Goal: Task Accomplishment & Management: Complete application form

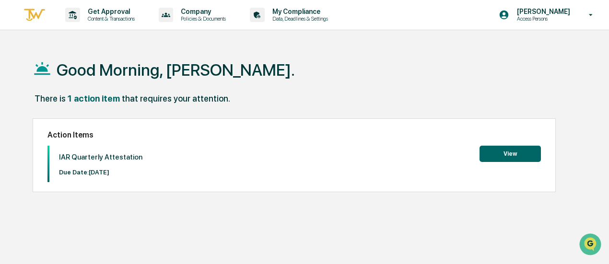
click at [500, 152] on button "View" at bounding box center [510, 154] width 61 height 16
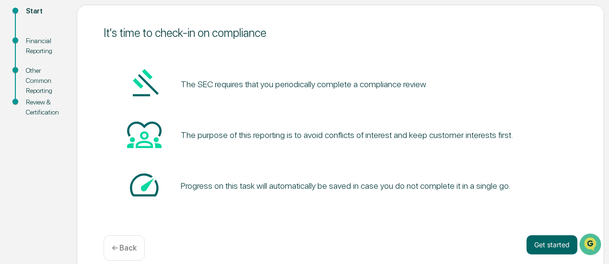
scroll to position [122, 0]
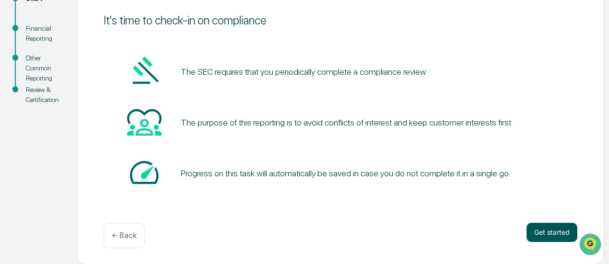
click at [543, 236] on button "Get started" at bounding box center [552, 232] width 51 height 19
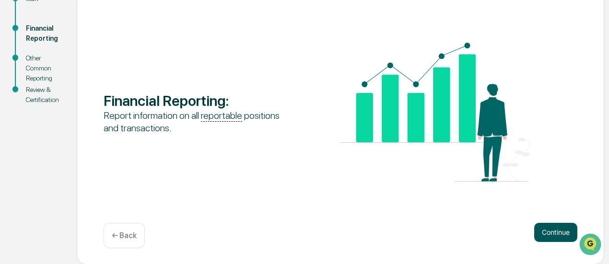
click at [551, 228] on button "Continue" at bounding box center [555, 232] width 43 height 19
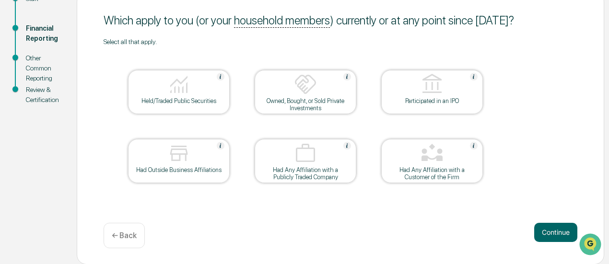
click at [186, 88] on img at bounding box center [178, 84] width 23 height 23
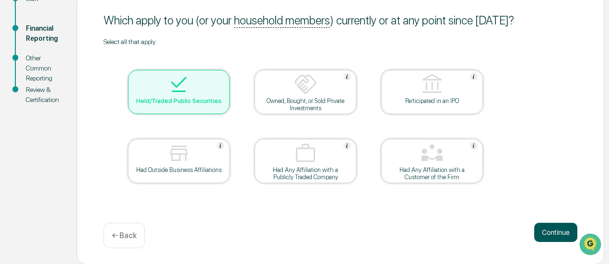
click at [553, 232] on button "Continue" at bounding box center [555, 232] width 43 height 19
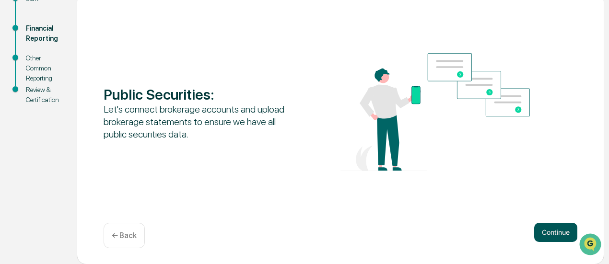
click at [557, 238] on button "Continue" at bounding box center [555, 232] width 43 height 19
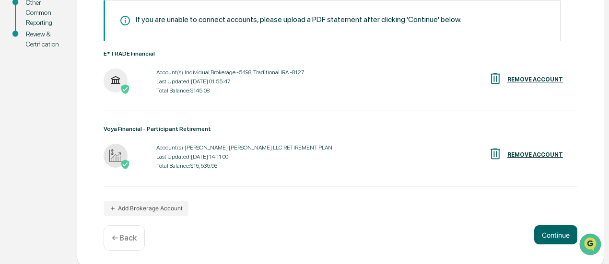
scroll to position [180, 0]
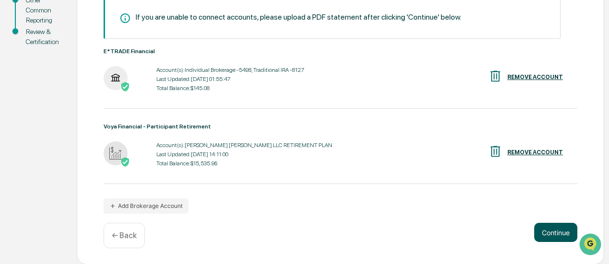
click at [555, 230] on button "Continue" at bounding box center [555, 232] width 43 height 19
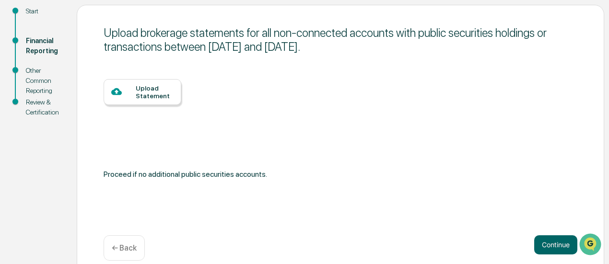
scroll to position [122, 0]
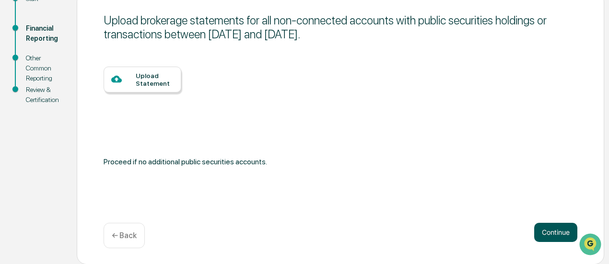
click at [560, 235] on button "Continue" at bounding box center [555, 232] width 43 height 19
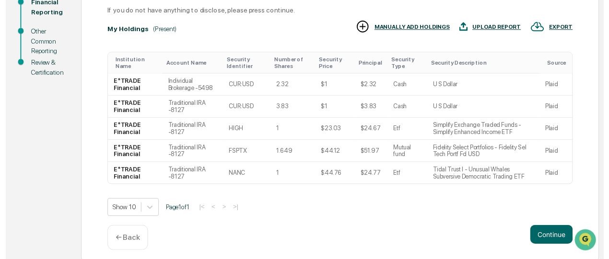
scroll to position [159, 0]
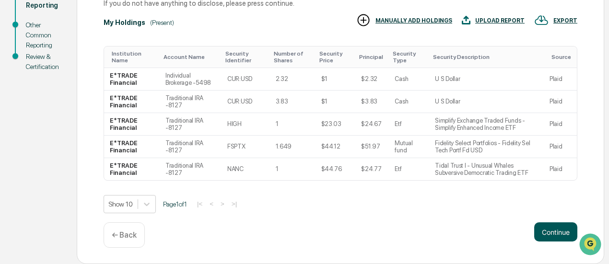
click at [554, 233] on button "Continue" at bounding box center [555, 232] width 43 height 19
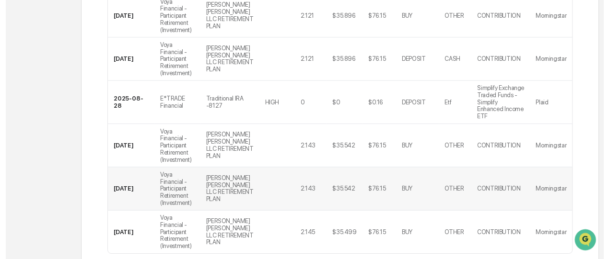
scroll to position [413, 0]
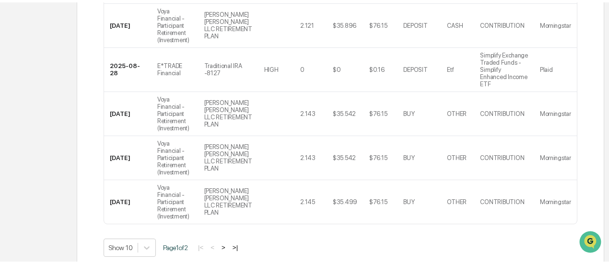
scroll to position [122, 0]
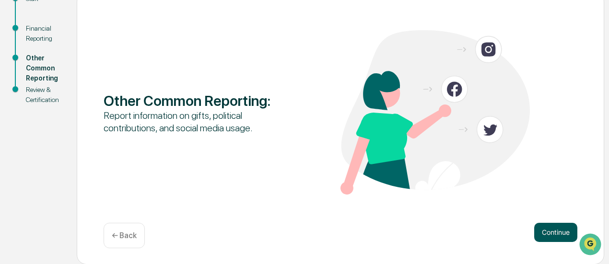
click at [558, 234] on button "Continue" at bounding box center [555, 232] width 43 height 19
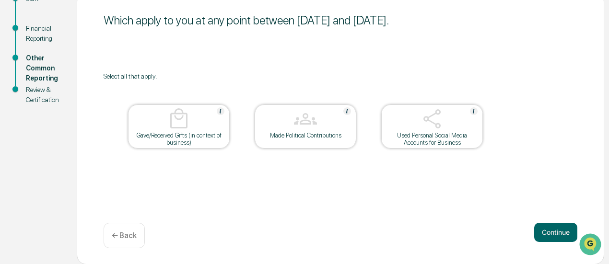
click at [426, 120] on img at bounding box center [432, 118] width 23 height 23
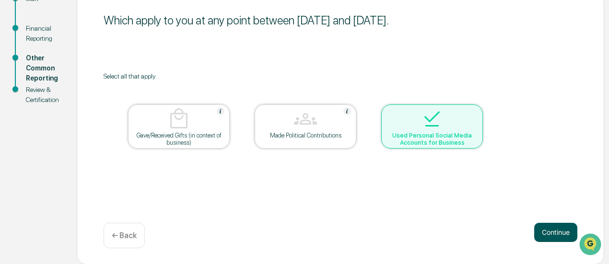
click at [552, 228] on button "Continue" at bounding box center [555, 232] width 43 height 19
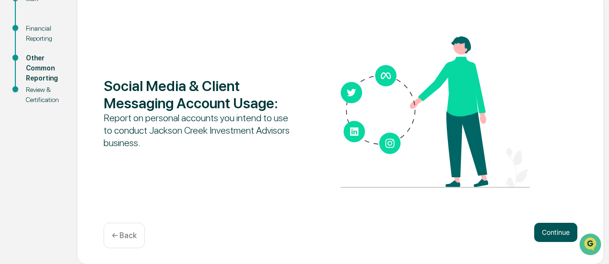
click at [556, 227] on button "Continue" at bounding box center [555, 232] width 43 height 19
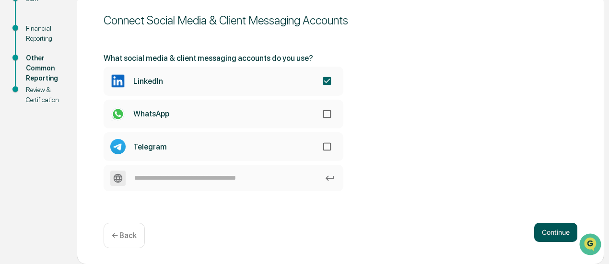
click at [560, 234] on button "Continue" at bounding box center [555, 232] width 43 height 19
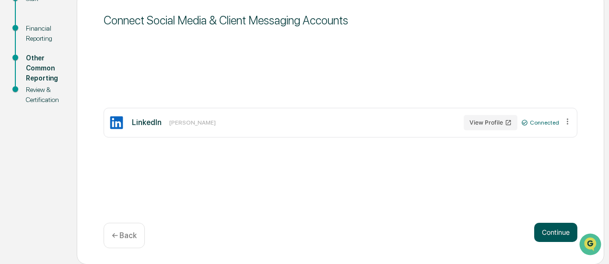
click at [549, 232] on button "Continue" at bounding box center [555, 232] width 43 height 19
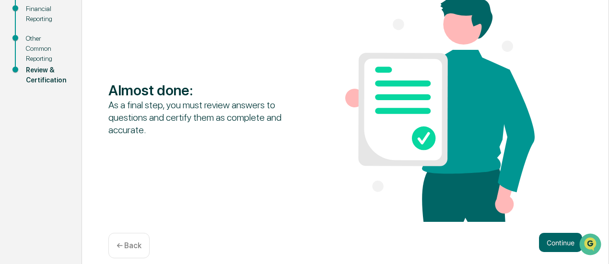
scroll to position [153, 0]
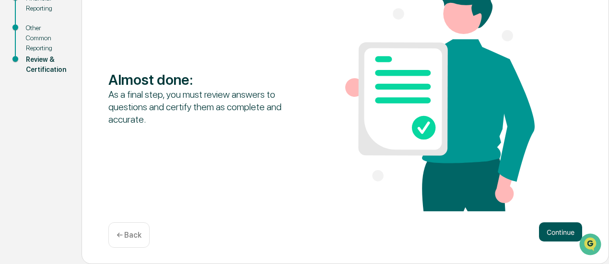
click at [568, 236] on button "Continue" at bounding box center [560, 232] width 43 height 19
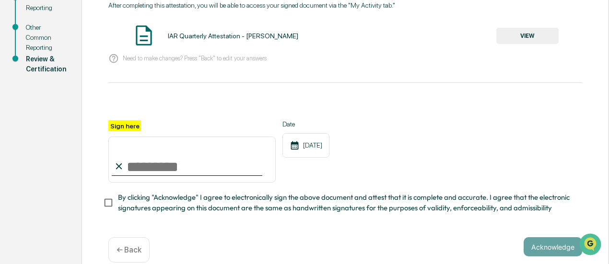
click at [531, 38] on button "VIEW" at bounding box center [527, 36] width 62 height 16
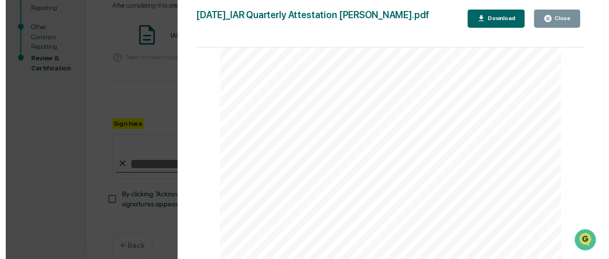
scroll to position [2394, 0]
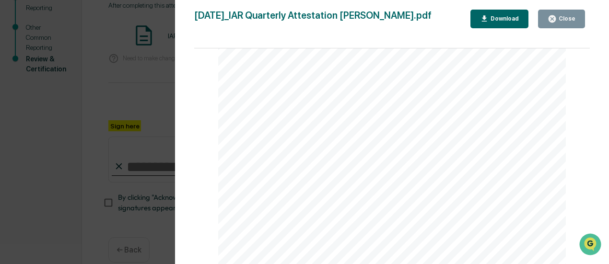
click at [562, 17] on div "Close" at bounding box center [566, 18] width 19 height 7
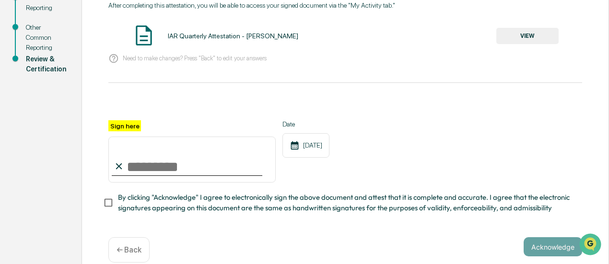
click at [134, 173] on input "Sign here" at bounding box center [191, 160] width 167 height 46
type input "**********"
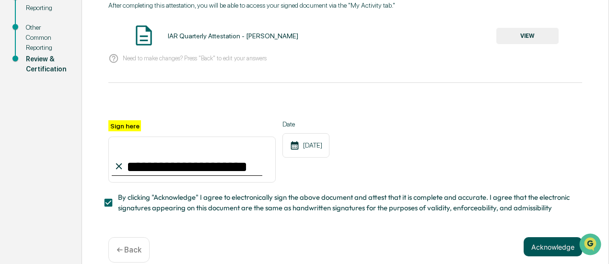
click at [541, 249] on button "Acknowledge" at bounding box center [553, 246] width 59 height 19
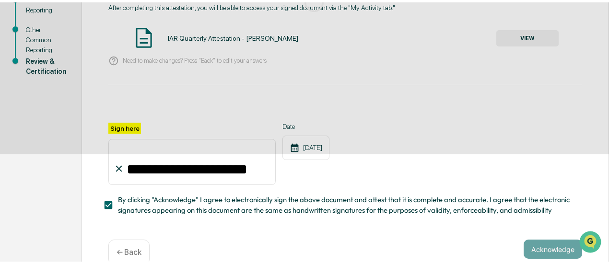
scroll to position [122, 0]
